Goal: Information Seeking & Learning: Learn about a topic

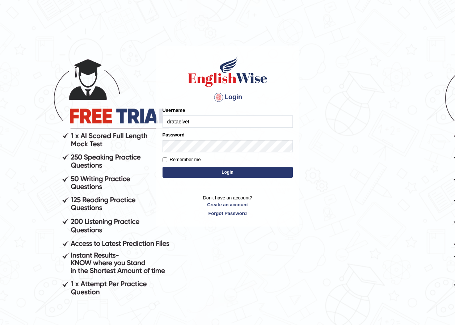
click at [192, 123] on input "drataeivet" at bounding box center [227, 121] width 130 height 12
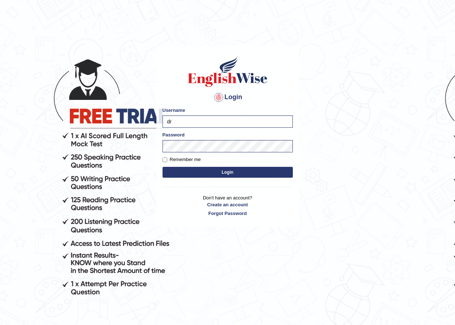
type input "d"
type input "Ypjeslot"
click at [165, 159] on input "Remember me" at bounding box center [164, 159] width 5 height 5
checkbox input "true"
click at [219, 174] on button "Login" at bounding box center [227, 172] width 130 height 11
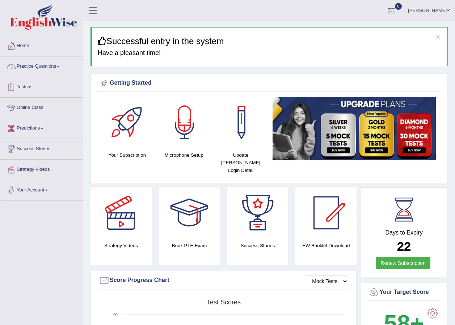
click at [45, 71] on link "Practice Questions" at bounding box center [41, 65] width 82 height 18
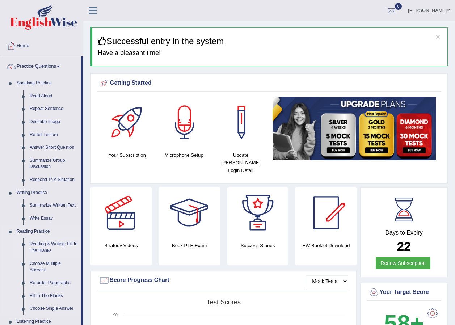
click at [51, 243] on link "Reading & Writing: Fill In The Blanks" at bounding box center [53, 247] width 55 height 19
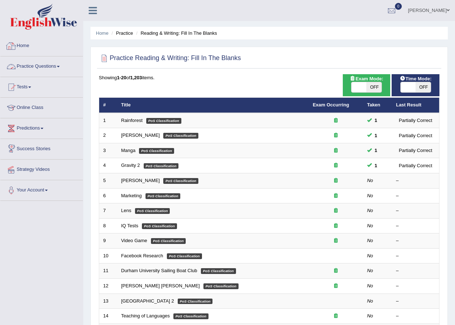
click at [28, 43] on link "Home" at bounding box center [41, 45] width 82 height 18
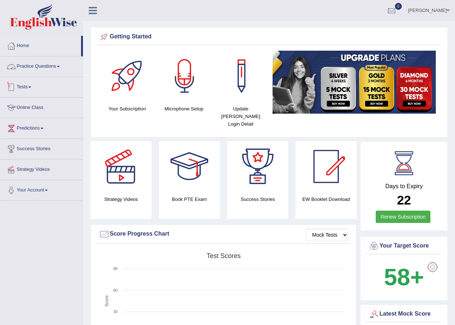
click at [41, 67] on link "Practice Questions" at bounding box center [41, 65] width 82 height 18
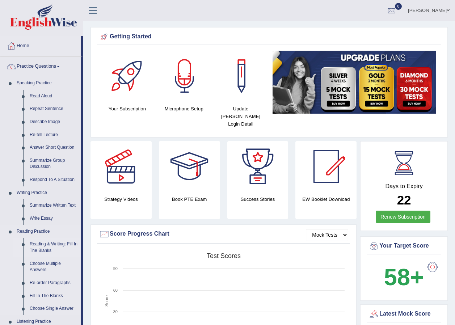
click at [50, 247] on link "Reading & Writing: Fill In The Blanks" at bounding box center [53, 247] width 55 height 19
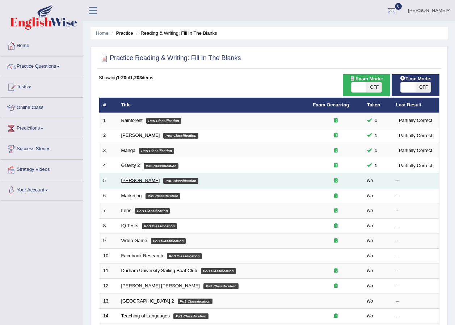
click at [141, 182] on link "[PERSON_NAME]" at bounding box center [140, 180] width 39 height 5
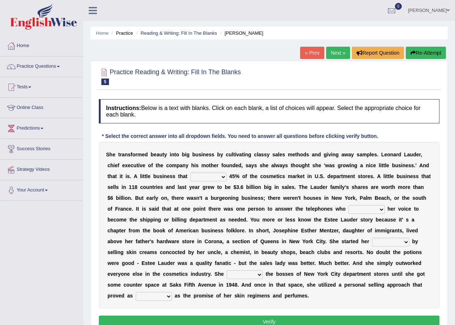
click at [190, 175] on select "has controls makes maintains" at bounding box center [208, 177] width 36 height 9
select select "controls"
click at [190, 173] on select "has controls makes maintains" at bounding box center [208, 177] width 36 height 9
click at [348, 210] on select "switched changed raised used" at bounding box center [366, 209] width 36 height 9
select select "switched"
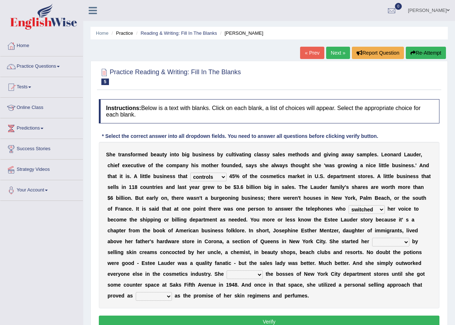
click at [348, 205] on select "switched changed raised used" at bounding box center [366, 209] width 36 height 9
click at [372, 241] on select "job institute companion enterprise" at bounding box center [390, 242] width 37 height 9
select select "job"
click at [372, 238] on select "job institute companion enterprise" at bounding box center [390, 242] width 37 height 9
click at [263, 270] on select "stated bridged stalked heaved" at bounding box center [244, 274] width 36 height 9
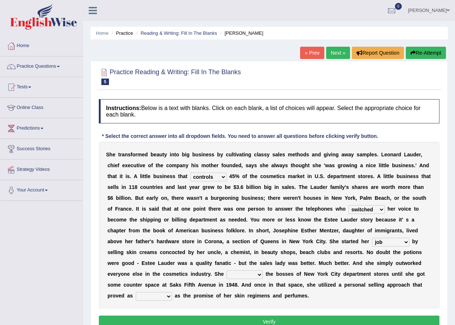
select select "stalked"
click at [263, 270] on select "stated bridged stalked heaved" at bounding box center [244, 274] width 36 height 9
click at [172, 292] on select "potent ruthless potential expensive" at bounding box center [154, 296] width 36 height 9
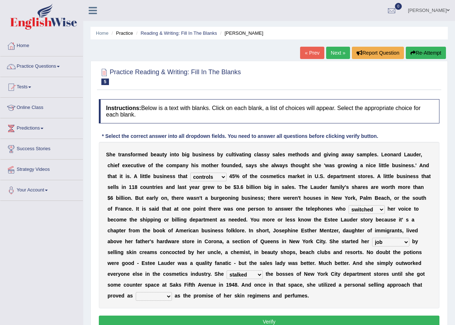
select select "potential"
click at [172, 292] on select "potent ruthless potential expensive" at bounding box center [154, 296] width 36 height 9
click at [279, 315] on button "Verify" at bounding box center [269, 321] width 340 height 12
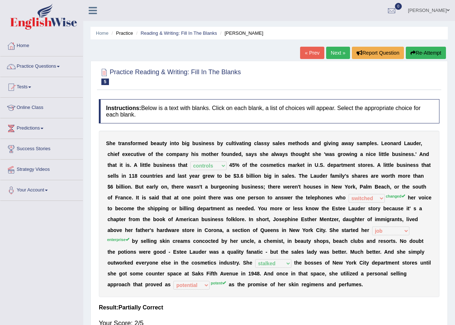
click at [415, 48] on button "Re-Attempt" at bounding box center [426, 53] width 40 height 12
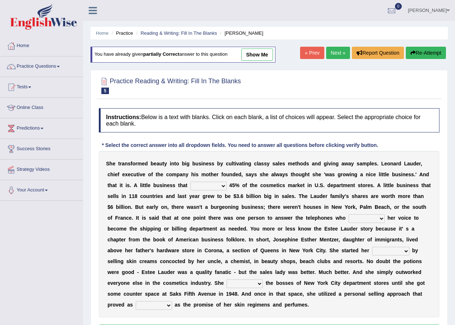
click at [172, 301] on select "potent ruthless potential expensive" at bounding box center [154, 305] width 36 height 9
click at [338, 51] on link "Next »" at bounding box center [338, 53] width 24 height 12
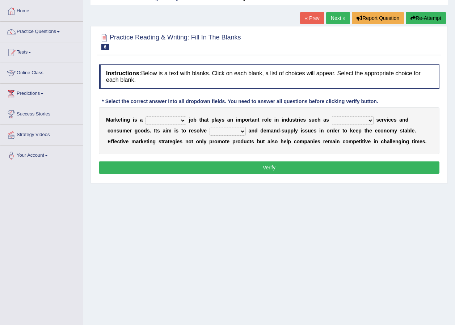
scroll to position [36, 0]
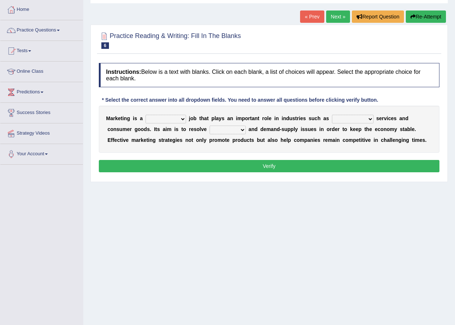
click at [179, 118] on select "professional flexible parochial descriptive" at bounding box center [165, 119] width 41 height 9
select select "flexible"
click at [145, 115] on select "professional flexible parochial descriptive" at bounding box center [165, 119] width 41 height 9
click at [350, 118] on select "civil financial conventional foremost" at bounding box center [353, 119] width 42 height 9
select select "conventional"
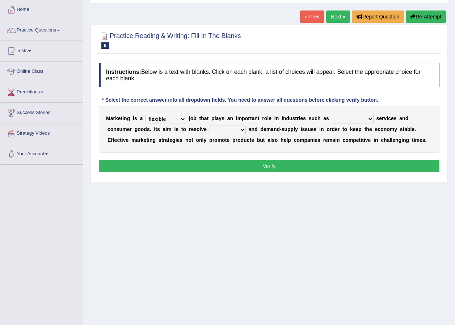
click at [332, 115] on select "civil financial conventional foremost" at bounding box center [353, 119] width 42 height 9
click at [209, 131] on select "imbalance excess symmetry budget" at bounding box center [227, 130] width 36 height 9
select select "budget"
click at [209, 126] on select "imbalance excess symmetry budget" at bounding box center [227, 130] width 36 height 9
click at [224, 161] on button "Verify" at bounding box center [269, 166] width 340 height 12
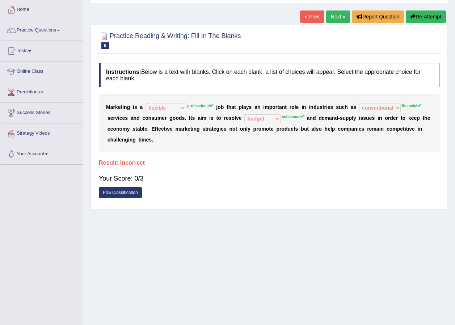
click at [419, 18] on button "Re-Attempt" at bounding box center [426, 16] width 40 height 12
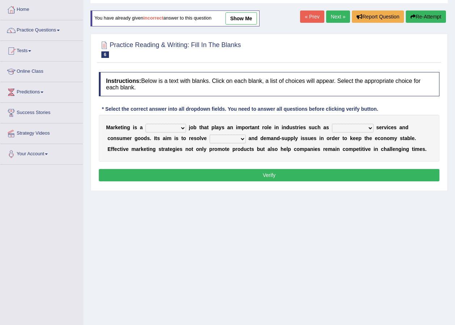
click at [177, 125] on select "professional flexible parochial descriptive" at bounding box center [165, 128] width 41 height 9
select select "professional"
click at [145, 124] on select "professional flexible parochial descriptive" at bounding box center [165, 128] width 41 height 9
click at [352, 128] on select "civil financial conventional foremost" at bounding box center [353, 128] width 42 height 9
select select "financial"
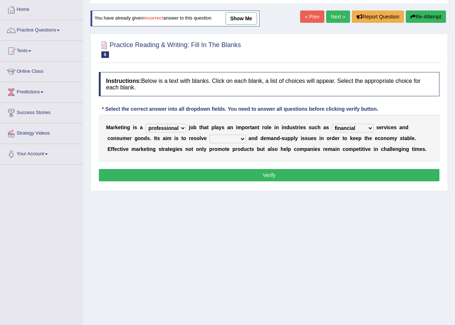
click at [332, 124] on select "civil financial conventional foremost" at bounding box center [353, 128] width 42 height 9
click at [209, 137] on select "imbalance excess symmetry budget" at bounding box center [227, 139] width 36 height 9
select select "excess"
click at [209, 135] on select "imbalance excess symmetry budget" at bounding box center [227, 139] width 36 height 9
click at [250, 175] on button "Verify" at bounding box center [269, 175] width 340 height 12
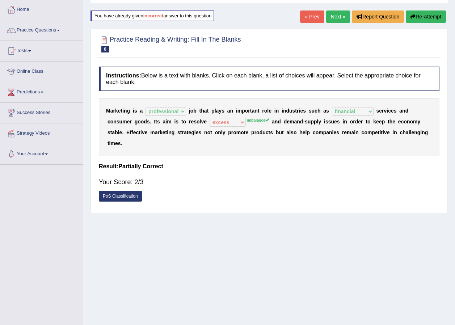
click at [344, 15] on link "Next »" at bounding box center [338, 16] width 24 height 12
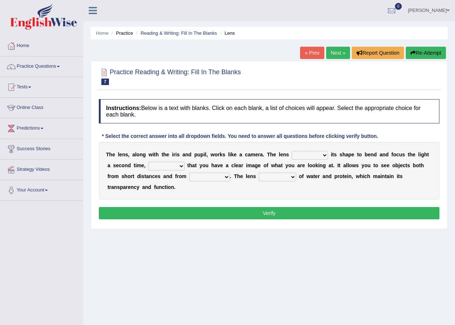
click at [315, 156] on select "adjusts shows selects presents" at bounding box center [310, 155] width 36 height 9
select select "adjusts"
click at [292, 151] on select "adjusts shows selects presents" at bounding box center [310, 155] width 36 height 9
click at [166, 167] on select "ensures to ensure ensure ensured" at bounding box center [166, 166] width 36 height 9
select select "to ensure"
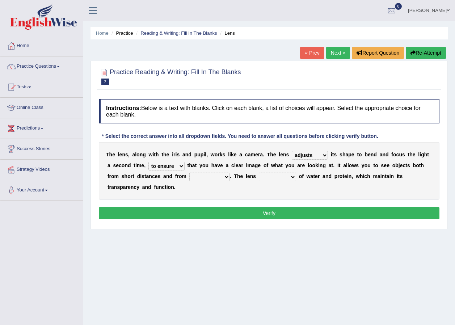
click at [148, 162] on select "ensures to ensure ensure ensured" at bounding box center [166, 166] width 36 height 9
click at [189, 177] on select "far away in between further apart all along" at bounding box center [209, 177] width 41 height 9
select select "in between"
click at [189, 173] on select "far away in between further apart all along" at bounding box center [209, 177] width 41 height 9
click at [259, 178] on select "constitutes comprises composes consists" at bounding box center [277, 177] width 37 height 9
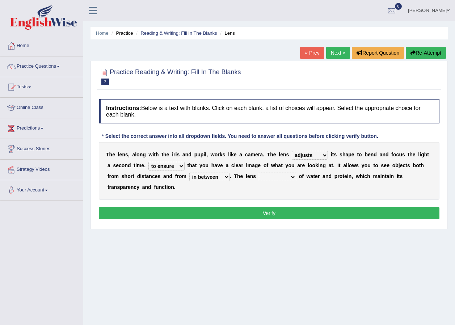
select select "consists"
click at [259, 173] on select "constitutes comprises composes consists" at bounding box center [277, 177] width 37 height 9
click at [254, 209] on div "Instructions: Below is a text with blanks. Click on each blank, a list of choic…" at bounding box center [269, 161] width 344 height 130
click at [254, 207] on button "Verify" at bounding box center [269, 213] width 340 height 12
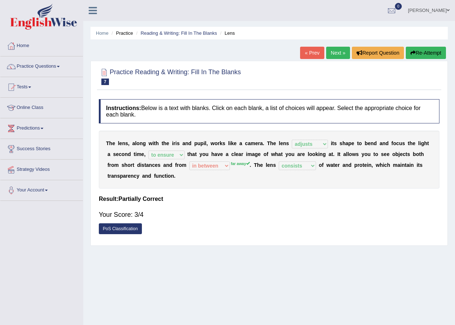
click at [338, 52] on link "Next »" at bounding box center [338, 53] width 24 height 12
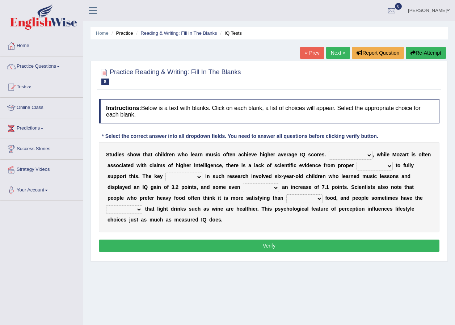
click at [348, 154] on select "However Therefore Consequently While" at bounding box center [350, 155] width 44 height 9
drag, startPoint x: 346, startPoint y: 160, endPoint x: 343, endPoint y: 171, distance: 11.0
click at [341, 152] on select "However Therefore Consequently While" at bounding box center [350, 155] width 44 height 9
click at [345, 156] on select "However Therefore Consequently While" at bounding box center [350, 155] width 44 height 9
select select "However"
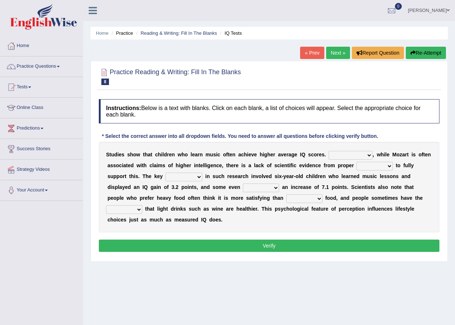
click at [328, 151] on select "However Therefore Consequently While" at bounding box center [350, 155] width 44 height 9
click at [370, 165] on select "test tests testing tested" at bounding box center [374, 166] width 36 height 9
select select "testing"
click at [356, 162] on select "test tests testing tested" at bounding box center [374, 166] width 36 height 9
click at [165, 175] on select "process goal implication odd" at bounding box center [183, 177] width 37 height 9
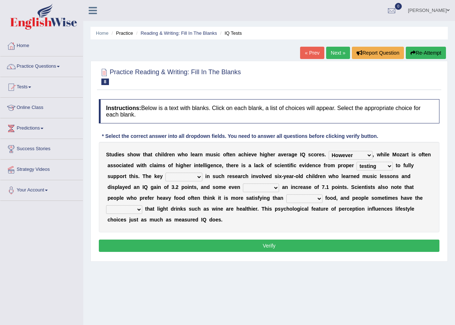
select select "process"
click at [165, 173] on select "process goal implication odd" at bounding box center [183, 177] width 37 height 9
click at [243, 188] on select "exhibited taught learned threatened" at bounding box center [261, 187] width 36 height 9
select select "learned"
click at [243, 183] on select "exhibited taught learned threatened" at bounding box center [261, 187] width 36 height 9
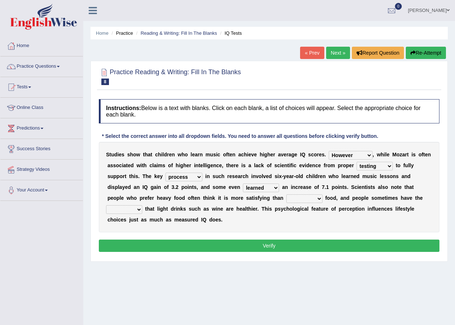
click at [286, 198] on select "choosy lighter cushiony spooky" at bounding box center [304, 198] width 36 height 9
select select "spooky"
click at [286, 194] on select "choosy lighter cushiony spooky" at bounding box center [304, 198] width 36 height 9
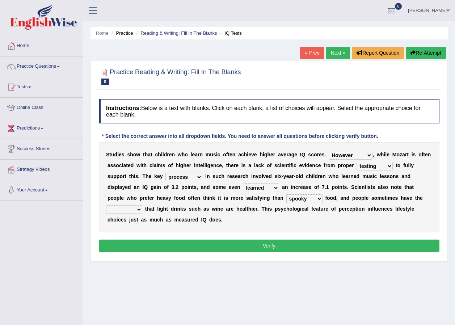
click at [142, 205] on select "illusion sight anecdote intention" at bounding box center [124, 209] width 36 height 9
select select "intention"
click at [142, 205] on select "illusion sight anecdote intention" at bounding box center [124, 209] width 36 height 9
click at [330, 239] on button "Verify" at bounding box center [269, 245] width 340 height 12
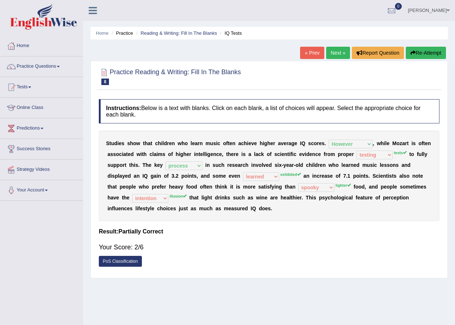
click at [336, 53] on link "Next »" at bounding box center [338, 53] width 24 height 12
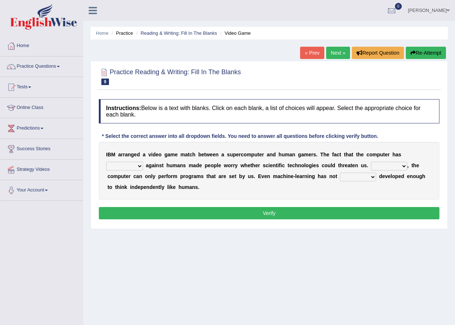
click at [143, 162] on select "competed fought acted challenged" at bounding box center [124, 166] width 37 height 9
select select "challenged"
click at [143, 162] on select "competed fought acted challenged" at bounding box center [124, 166] width 37 height 9
click at [371, 165] on select "Moreover However Thus So" at bounding box center [389, 166] width 36 height 9
select select "However"
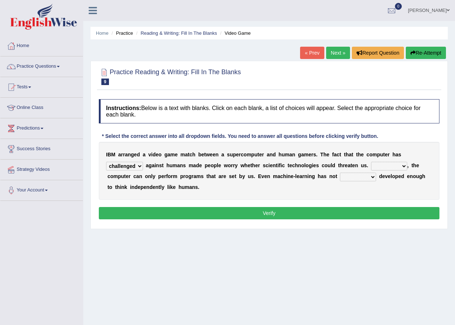
click at [371, 162] on select "Moreover However Thus So" at bounding box center [389, 166] width 36 height 9
click at [340, 176] on select "yet still only just" at bounding box center [358, 177] width 36 height 9
select select "only"
click at [340, 173] on select "yet still only just" at bounding box center [358, 177] width 36 height 9
click at [296, 216] on button "Verify" at bounding box center [269, 213] width 340 height 12
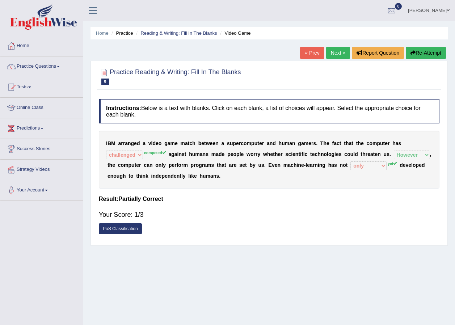
click at [338, 52] on link "Next »" at bounding box center [338, 53] width 24 height 12
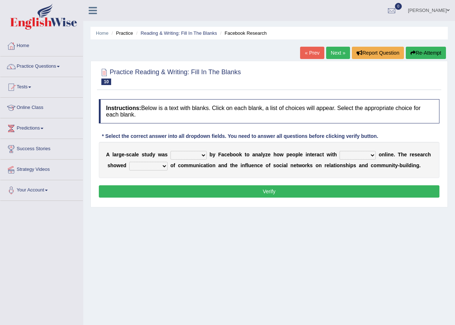
click at [199, 153] on select "surveyed had asked made" at bounding box center [188, 155] width 36 height 9
select select "surveyed"
click at [170, 151] on select "surveyed had asked made" at bounding box center [188, 155] width 36 height 9
click at [357, 156] on select "together all each other another" at bounding box center [357, 155] width 36 height 9
select select "together"
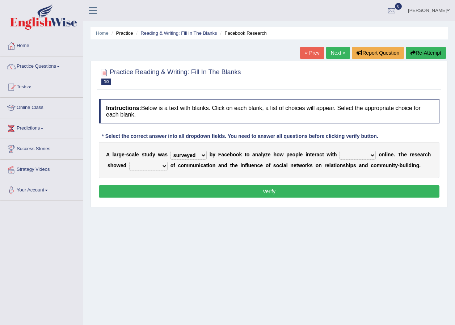
click at [339, 151] on select "together all each other another" at bounding box center [357, 155] width 36 height 9
click at [157, 165] on select "advantages standards fellowships patterns" at bounding box center [148, 166] width 38 height 9
select select "advantages"
click at [129, 162] on select "advantages standards fellowships patterns" at bounding box center [148, 166] width 38 height 9
click at [152, 160] on div "A l a r g e - s c a l e s t u d y w a s surveyed had asked made b y F a c e b o…" at bounding box center [269, 160] width 340 height 36
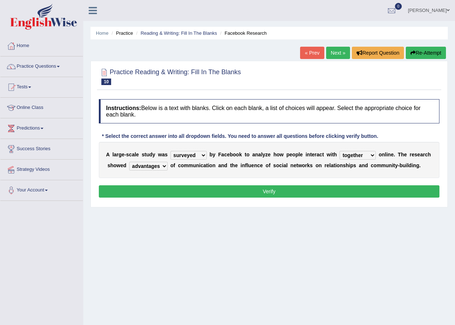
click at [153, 167] on select "advantages standards fellowships patterns" at bounding box center [148, 166] width 38 height 9
click at [186, 180] on div "Instructions: Below is a text with blanks. Click on each blank, a list of choic…" at bounding box center [269, 150] width 344 height 108
click at [186, 189] on button "Verify" at bounding box center [269, 191] width 340 height 12
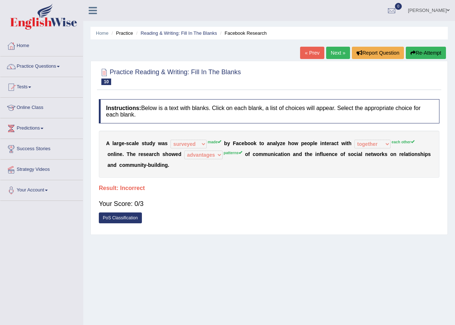
click at [333, 54] on link "Next »" at bounding box center [338, 53] width 24 height 12
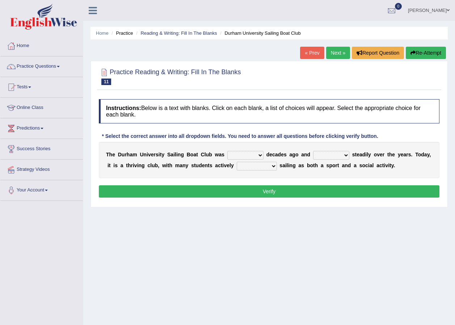
click at [251, 155] on select "found fund founded find" at bounding box center [245, 155] width 36 height 9
select select "found"
click at [227, 151] on select "found fund founded find" at bounding box center [245, 155] width 36 height 9
click at [333, 155] on select "grow growing has grown grown" at bounding box center [331, 155] width 36 height 9
select select "grown"
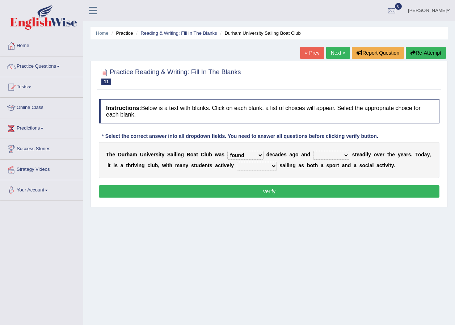
click at [313, 151] on select "grow growing has grown grown" at bounding box center [331, 155] width 36 height 9
click at [237, 167] on select "enjoy enjoyed are enjoying enjoying" at bounding box center [257, 166] width 40 height 9
click at [237, 162] on select "enjoy enjoyed are enjoying enjoying" at bounding box center [257, 166] width 40 height 9
click at [244, 166] on select "enjoy enjoyed are enjoying enjoying" at bounding box center [257, 166] width 40 height 9
select select "enjoy"
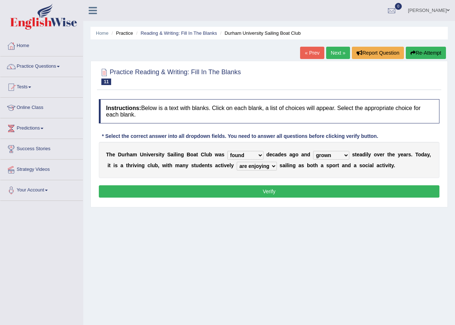
click at [237, 162] on select "enjoy enjoyed are enjoying enjoying" at bounding box center [257, 166] width 40 height 9
click at [241, 192] on button "Verify" at bounding box center [269, 191] width 340 height 12
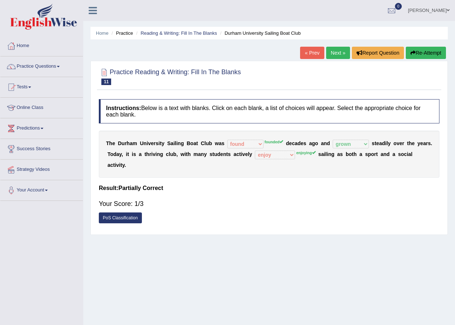
click at [420, 52] on button "Re-Attempt" at bounding box center [426, 53] width 40 height 12
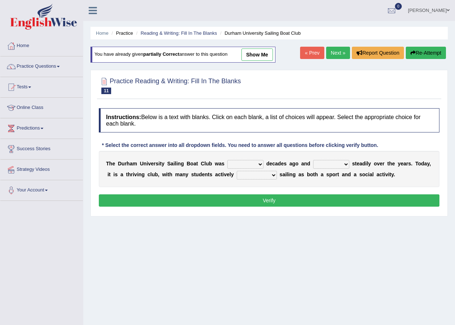
click at [252, 162] on select "found fund founded find" at bounding box center [245, 164] width 36 height 9
select select "founded"
click at [227, 160] on select "found fund founded find" at bounding box center [245, 164] width 36 height 9
click at [332, 165] on select "grow growing has grown grown" at bounding box center [331, 164] width 36 height 9
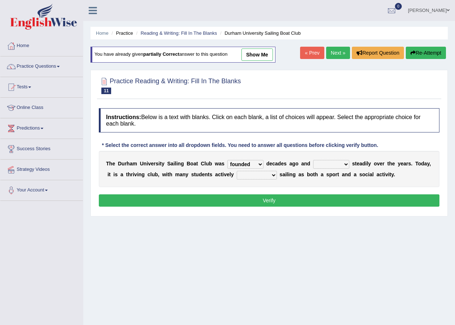
select select "grown"
click at [313, 160] on select "grow growing has grown grown" at bounding box center [331, 164] width 36 height 9
click at [314, 211] on div "Instructions: Below is a text with blanks. Click on each blank, a list of choic…" at bounding box center [269, 159] width 344 height 108
click at [242, 175] on select "enjoy enjoyed are enjoying enjoying" at bounding box center [257, 175] width 40 height 9
select select "enjoyed"
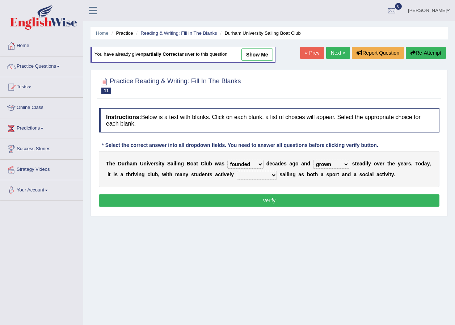
click at [237, 171] on select "enjoy enjoyed are enjoying enjoying" at bounding box center [257, 175] width 40 height 9
click at [238, 202] on button "Verify" at bounding box center [269, 200] width 340 height 12
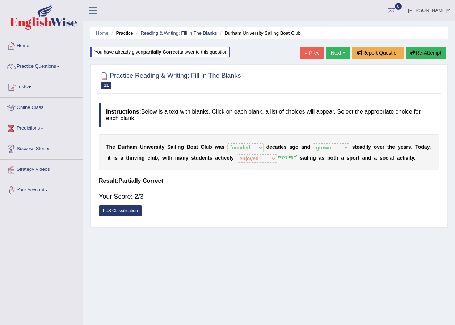
click at [333, 48] on link "Next »" at bounding box center [338, 53] width 24 height 12
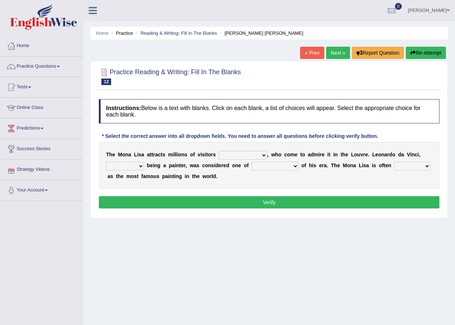
click at [243, 155] on select "around the year the all year all year round per year" at bounding box center [242, 155] width 48 height 9
select select "around the year"
click at [218, 151] on select "around the year the all year all year round per year" at bounding box center [242, 155] width 48 height 9
click at [246, 156] on select "around the year the all year all year round per year" at bounding box center [242, 155] width 48 height 9
click at [274, 187] on div "T h e M o n a L i s a a t t r a c t s m i l l i o n s o f v i s i t o r s aroun…" at bounding box center [269, 165] width 340 height 47
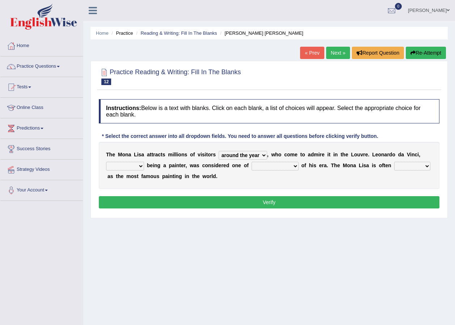
click at [138, 168] on select "rather than as much as as well as as long as" at bounding box center [125, 166] width 38 height 9
select select "as well as"
click at [106, 162] on select "rather than as much as as well as as long as" at bounding box center [125, 166] width 38 height 9
click at [276, 164] on select "better artists artist the better artist the best artists" at bounding box center [274, 166] width 47 height 9
select select "the best artists"
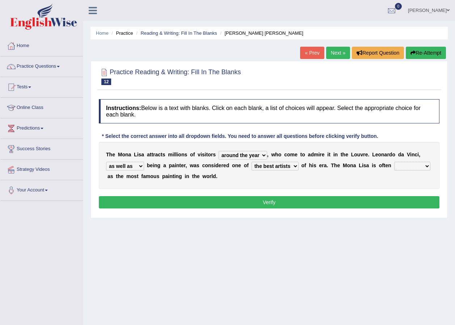
click at [251, 162] on select "better artists artist the better artist the best artists" at bounding box center [274, 166] width 47 height 9
click at [409, 166] on select "classified suggested predicted described" at bounding box center [412, 166] width 36 height 9
select select "described"
click at [394, 162] on select "classified suggested predicted described" at bounding box center [412, 166] width 36 height 9
click at [282, 199] on button "Verify" at bounding box center [269, 202] width 340 height 12
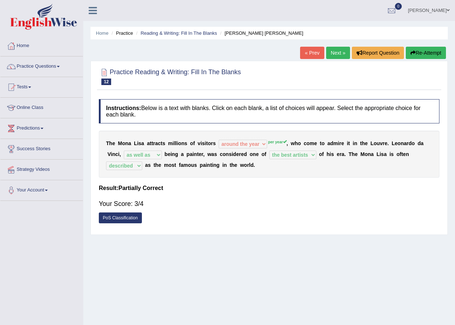
click at [331, 53] on link "Next »" at bounding box center [338, 53] width 24 height 12
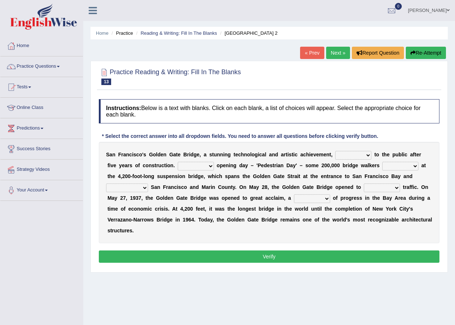
click at [351, 156] on select "opens closes appears equals" at bounding box center [353, 155] width 36 height 9
click at [61, 64] on link "Practice Questions" at bounding box center [41, 65] width 82 height 18
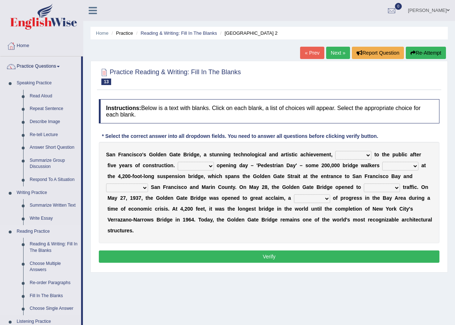
click at [9, 266] on li "Reading Practice Reading & Writing: Fill In The Blanks Choose Multiple Answers …" at bounding box center [40, 270] width 81 height 90
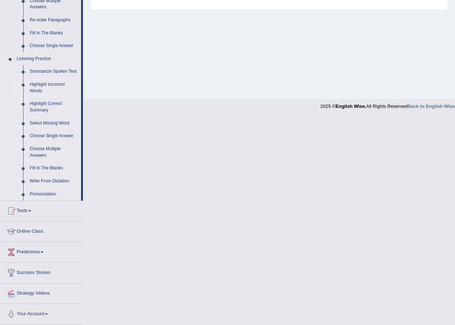
click at [51, 84] on link "Highlight Incorrect Words" at bounding box center [53, 87] width 55 height 19
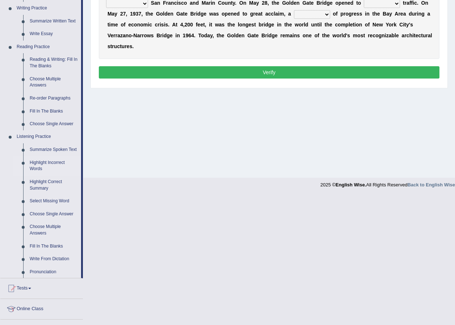
scroll to position [55, 0]
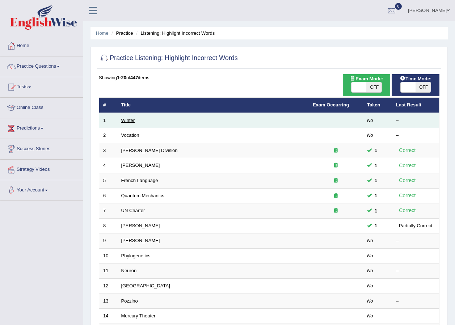
click at [124, 119] on link "Winter" at bounding box center [128, 120] width 14 height 5
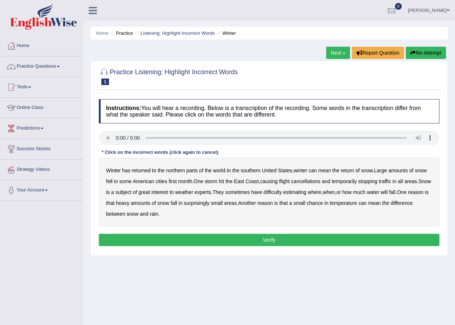
click at [258, 170] on b "southern" at bounding box center [251, 170] width 20 height 6
click at [169, 181] on b "first" at bounding box center [173, 181] width 8 height 6
click at [403, 183] on b "all" at bounding box center [400, 181] width 5 height 6
click at [379, 192] on b "water" at bounding box center [372, 192] width 12 height 6
click at [186, 234] on button "Verify" at bounding box center [269, 240] width 340 height 12
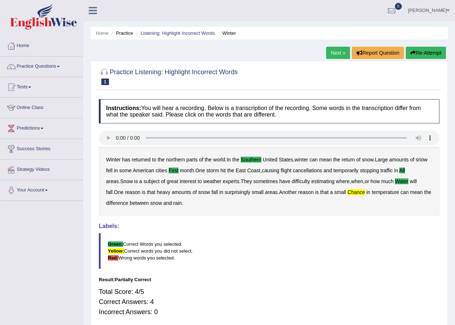
click at [332, 48] on link "Next »" at bounding box center [338, 53] width 24 height 12
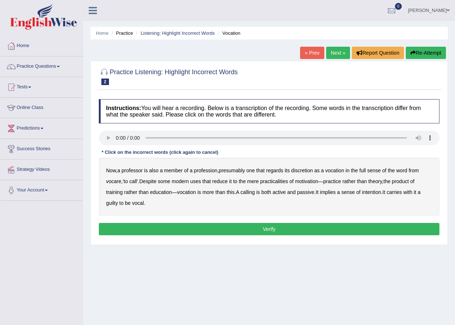
click at [308, 171] on b "discretion" at bounding box center [302, 170] width 22 height 6
click at [415, 54] on button "Re-Attempt" at bounding box center [426, 53] width 40 height 12
click at [309, 171] on b "discretion" at bounding box center [302, 170] width 22 height 6
click at [318, 178] on b "motivation" at bounding box center [306, 181] width 23 height 6
click at [379, 194] on b "intention" at bounding box center [371, 192] width 19 height 6
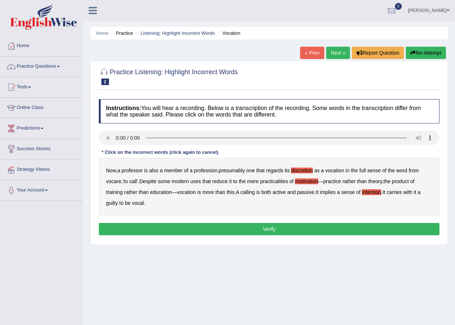
click at [113, 204] on b "guilty" at bounding box center [112, 203] width 12 height 6
click at [171, 227] on button "Verify" at bounding box center [269, 229] width 340 height 12
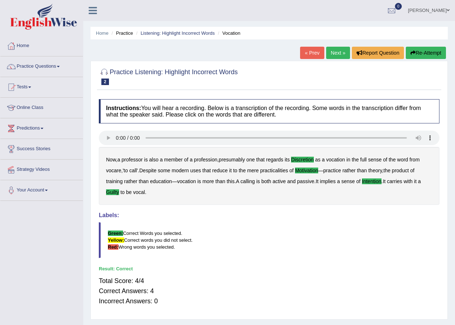
click at [334, 48] on link "Next »" at bounding box center [338, 53] width 24 height 12
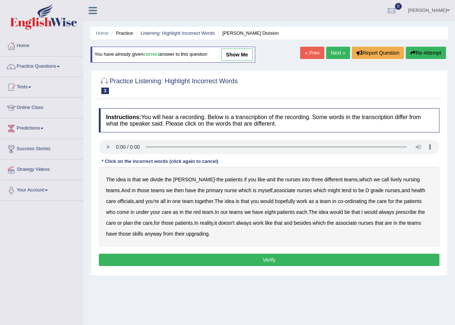
click at [390, 179] on b "lively" at bounding box center [395, 180] width 11 height 6
click at [328, 190] on b "might" at bounding box center [334, 190] width 12 height 6
click at [134, 198] on b "officials" at bounding box center [125, 201] width 17 height 6
click at [378, 212] on b "always" at bounding box center [386, 212] width 16 height 6
click at [186, 234] on b "upgrading" at bounding box center [197, 234] width 22 height 6
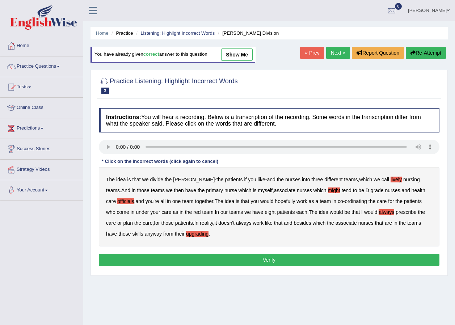
click at [208, 262] on button "Verify" at bounding box center [269, 260] width 340 height 12
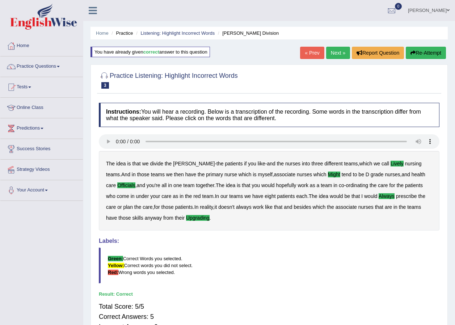
click at [345, 55] on link "Next »" at bounding box center [338, 53] width 24 height 12
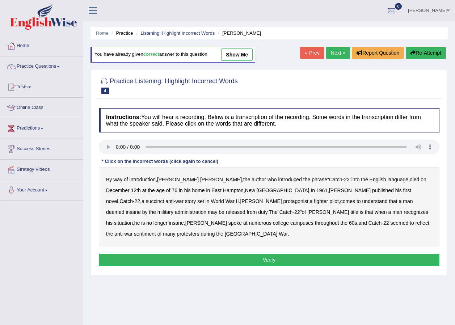
click at [145, 182] on b "introduction" at bounding box center [143, 180] width 26 height 6
click at [164, 198] on b "succinct" at bounding box center [155, 201] width 18 height 6
click at [283, 201] on b "protagonist" at bounding box center [295, 201] width 25 height 6
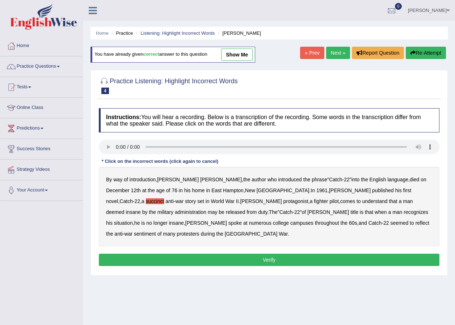
click at [206, 209] on b "administration" at bounding box center [190, 212] width 31 height 6
click at [133, 220] on b "situation" at bounding box center [123, 223] width 19 height 6
click at [415, 224] on b "reflect" at bounding box center [422, 223] width 14 height 6
click at [234, 254] on button "Verify" at bounding box center [269, 260] width 340 height 12
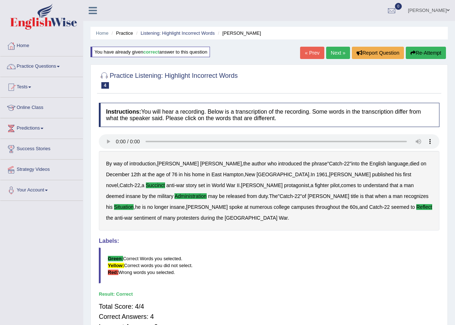
click at [344, 51] on link "Next »" at bounding box center [338, 53] width 24 height 12
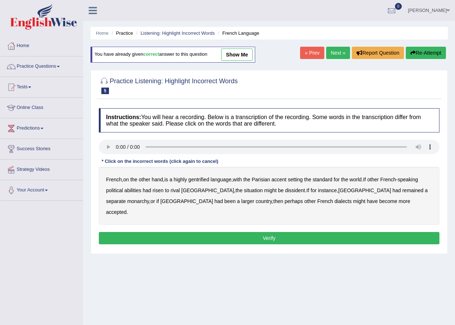
click at [204, 182] on b "gentrified" at bounding box center [198, 180] width 21 height 6
click at [285, 191] on b "dissident" at bounding box center [295, 190] width 20 height 6
click at [149, 198] on b "monarchy" at bounding box center [138, 201] width 22 height 6
click at [234, 232] on button "Verify" at bounding box center [269, 238] width 340 height 12
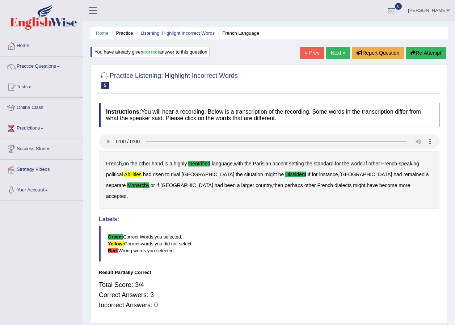
click at [329, 57] on link "Next »" at bounding box center [338, 53] width 24 height 12
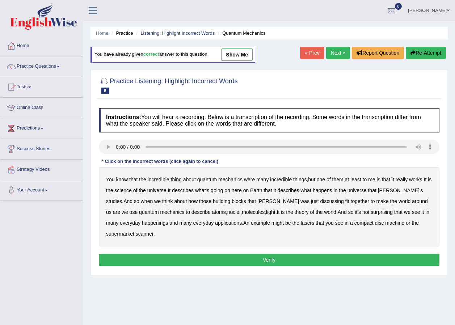
click at [131, 189] on b "science" at bounding box center [122, 190] width 17 height 6
click at [320, 201] on b "discussing" at bounding box center [332, 201] width 24 height 6
click at [386, 222] on b "machine" at bounding box center [394, 223] width 19 height 6
click at [172, 254] on button "Verify" at bounding box center [269, 260] width 340 height 12
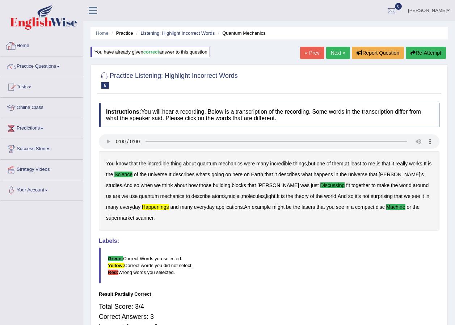
click at [12, 46] on div at bounding box center [11, 46] width 11 height 11
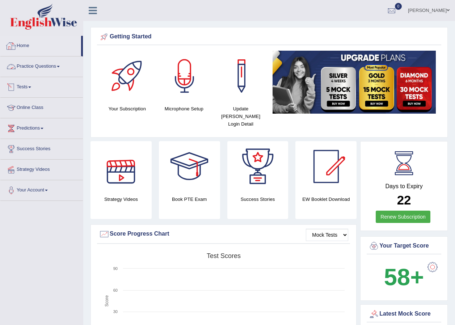
click at [35, 68] on link "Practice Questions" at bounding box center [41, 65] width 82 height 18
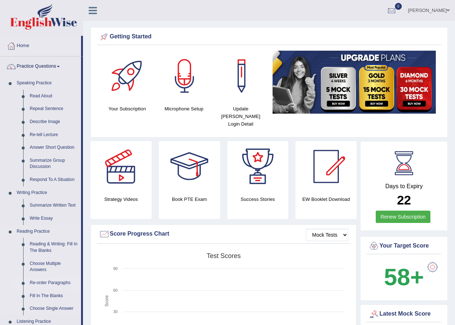
click at [51, 279] on link "Re-order Paragraphs" at bounding box center [53, 282] width 55 height 13
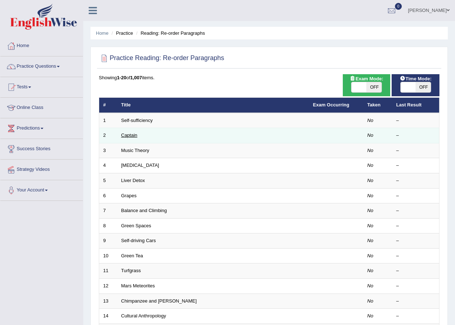
click at [134, 135] on link "Captain" at bounding box center [129, 134] width 16 height 5
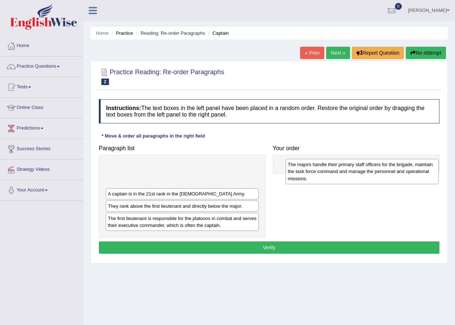
drag, startPoint x: 154, startPoint y: 182, endPoint x: 334, endPoint y: 179, distance: 179.8
click at [334, 179] on div "The majors handle their primary staff officers for the brigade, maintain the ta…" at bounding box center [361, 171] width 153 height 25
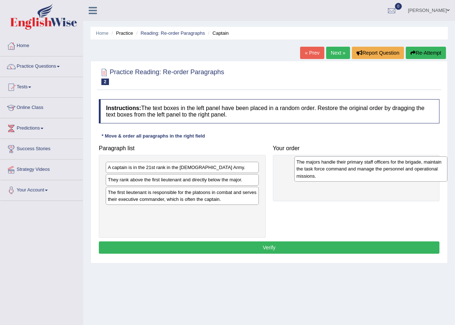
drag, startPoint x: 309, startPoint y: 179, endPoint x: 421, endPoint y: 172, distance: 111.7
click at [421, 172] on div "The majors handle their primary staff officers for the brigade, maintain the ta…" at bounding box center [370, 168] width 153 height 25
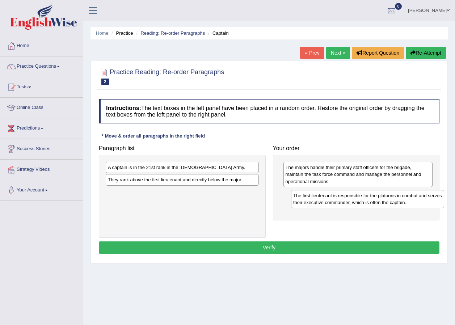
drag, startPoint x: 150, startPoint y: 201, endPoint x: 333, endPoint y: 201, distance: 182.7
click at [334, 201] on div "The first lieutenant is responsible for the platoons in combat and serves their…" at bounding box center [367, 199] width 153 height 18
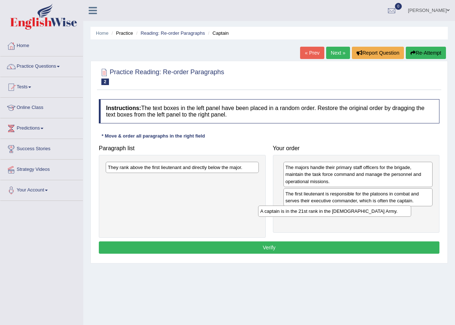
drag, startPoint x: 212, startPoint y: 167, endPoint x: 366, endPoint y: 211, distance: 160.1
click at [366, 211] on div "A captain is in the 21st rank in the US Army." at bounding box center [334, 210] width 153 height 11
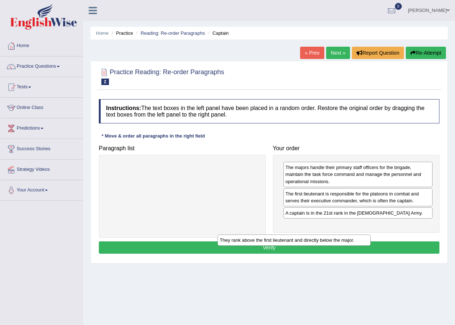
drag, startPoint x: 233, startPoint y: 170, endPoint x: 409, endPoint y: 227, distance: 185.2
click at [370, 234] on div "They rank above the first lieutenant and directly below the major." at bounding box center [293, 239] width 153 height 11
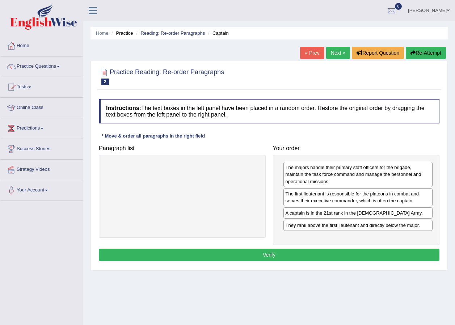
click at [349, 250] on button "Verify" at bounding box center [269, 255] width 340 height 12
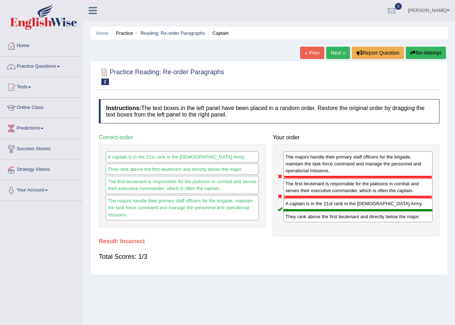
click at [332, 53] on link "Next »" at bounding box center [338, 53] width 24 height 12
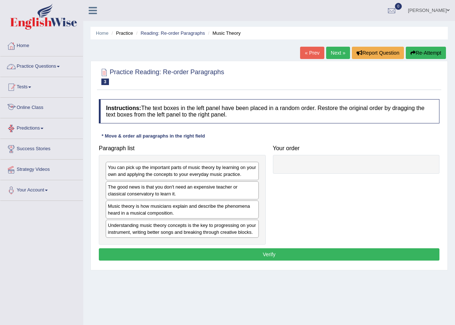
click at [56, 65] on link "Practice Questions" at bounding box center [41, 65] width 82 height 18
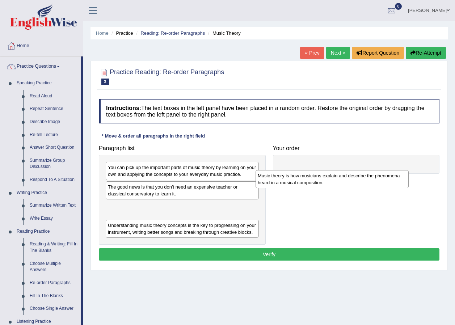
drag, startPoint x: 190, startPoint y: 215, endPoint x: 340, endPoint y: 184, distance: 152.8
click at [340, 184] on div "Music theory is how musicians explain and describe the phenomena heard in a mus…" at bounding box center [331, 179] width 153 height 18
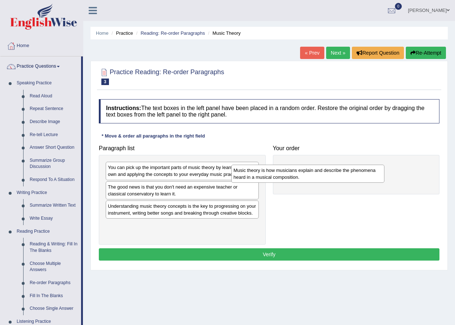
drag, startPoint x: 244, startPoint y: 211, endPoint x: 430, endPoint y: 179, distance: 189.1
click at [384, 179] on div "Music theory is how musicians explain and describe the phenomena heard in a mus…" at bounding box center [307, 174] width 153 height 18
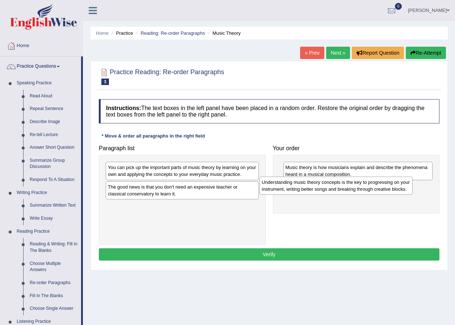
drag, startPoint x: 229, startPoint y: 204, endPoint x: 409, endPoint y: 187, distance: 180.6
click at [409, 187] on div "Understanding music theory concepts is the key to progressing on your instrumen…" at bounding box center [335, 186] width 153 height 18
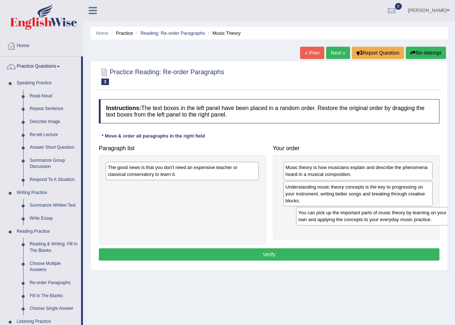
drag, startPoint x: 157, startPoint y: 171, endPoint x: 347, endPoint y: 217, distance: 195.3
click at [347, 217] on div "You can pick up the important parts of music theory by learning on your own and…" at bounding box center [372, 216] width 153 height 18
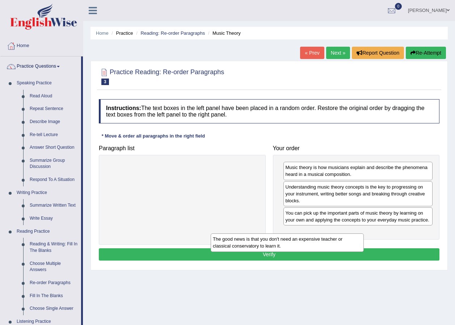
drag, startPoint x: 222, startPoint y: 174, endPoint x: 411, endPoint y: 235, distance: 198.9
click at [364, 235] on div "The good news is that you don't need an expensive teacher or classical conserva…" at bounding box center [287, 242] width 153 height 18
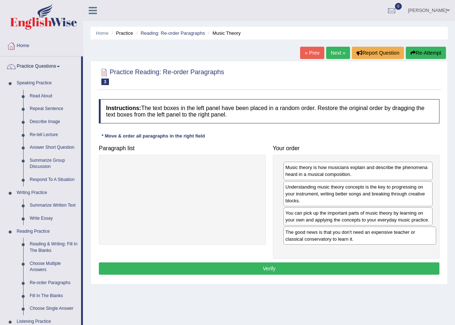
click at [300, 260] on div "Instructions: The text boxes in the left panel have been placed in a random ord…" at bounding box center [269, 188] width 344 height 185
click at [301, 266] on button "Verify" at bounding box center [269, 268] width 340 height 12
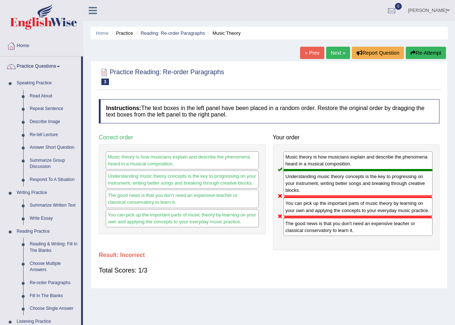
drag, startPoint x: 321, startPoint y: 219, endPoint x: 321, endPoint y: 204, distance: 14.8
click at [321, 204] on div "Music theory is how musicians explain and describe the phenomena heard in a mus…" at bounding box center [356, 197] width 167 height 106
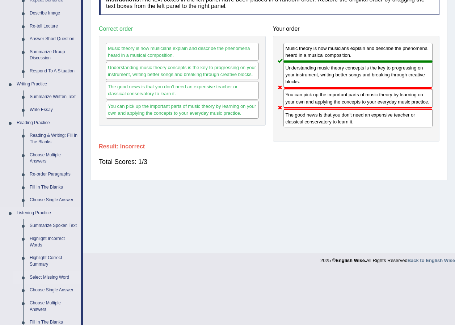
scroll to position [181, 0]
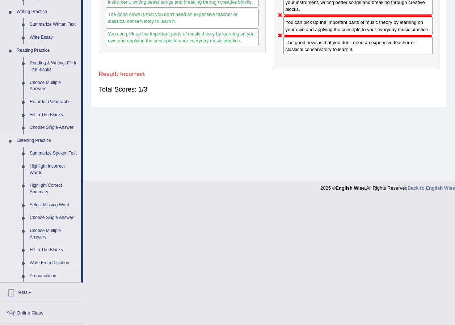
click at [43, 259] on link "Write From Dictation" at bounding box center [53, 262] width 55 height 13
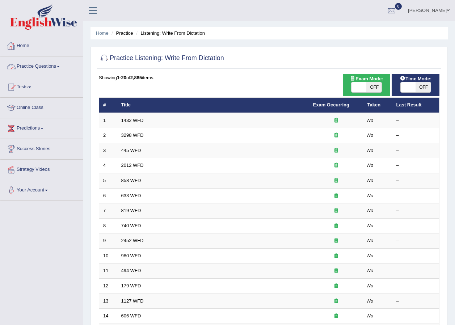
click at [10, 50] on div at bounding box center [11, 46] width 11 height 11
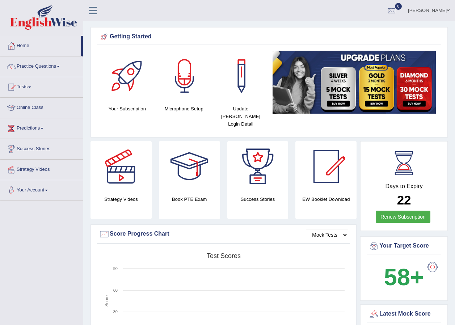
drag, startPoint x: 0, startPoint y: 0, endPoint x: 276, endPoint y: 37, distance: 278.1
click at [276, 37] on div "Getting Started" at bounding box center [269, 36] width 340 height 11
click at [434, 9] on link "[PERSON_NAME]" at bounding box center [428, 9] width 52 height 19
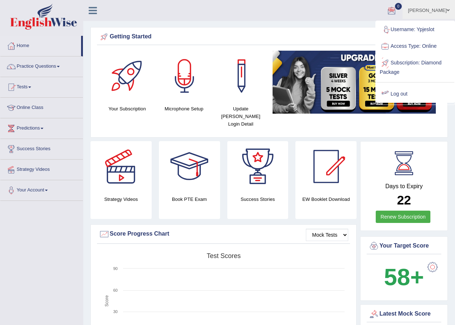
click at [395, 96] on link "Log out" at bounding box center [415, 94] width 78 height 17
